Goal: Find specific page/section: Find specific page/section

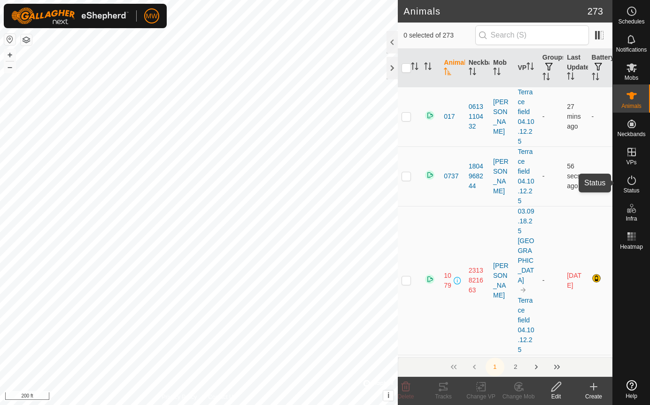
click at [634, 183] on icon at bounding box center [631, 180] width 11 height 11
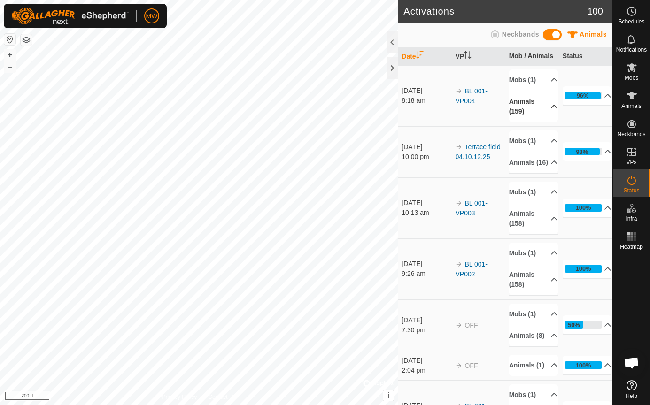
click at [541, 106] on p-accordion-header "Animals (159)" at bounding box center [533, 106] width 49 height 31
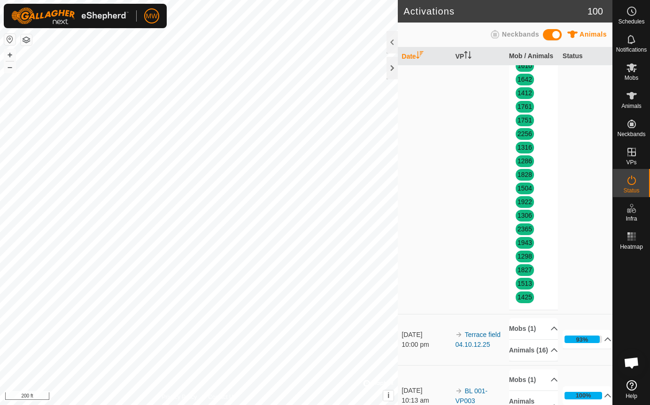
scroll to position [2019, 0]
